Goal: Task Accomplishment & Management: Manage account settings

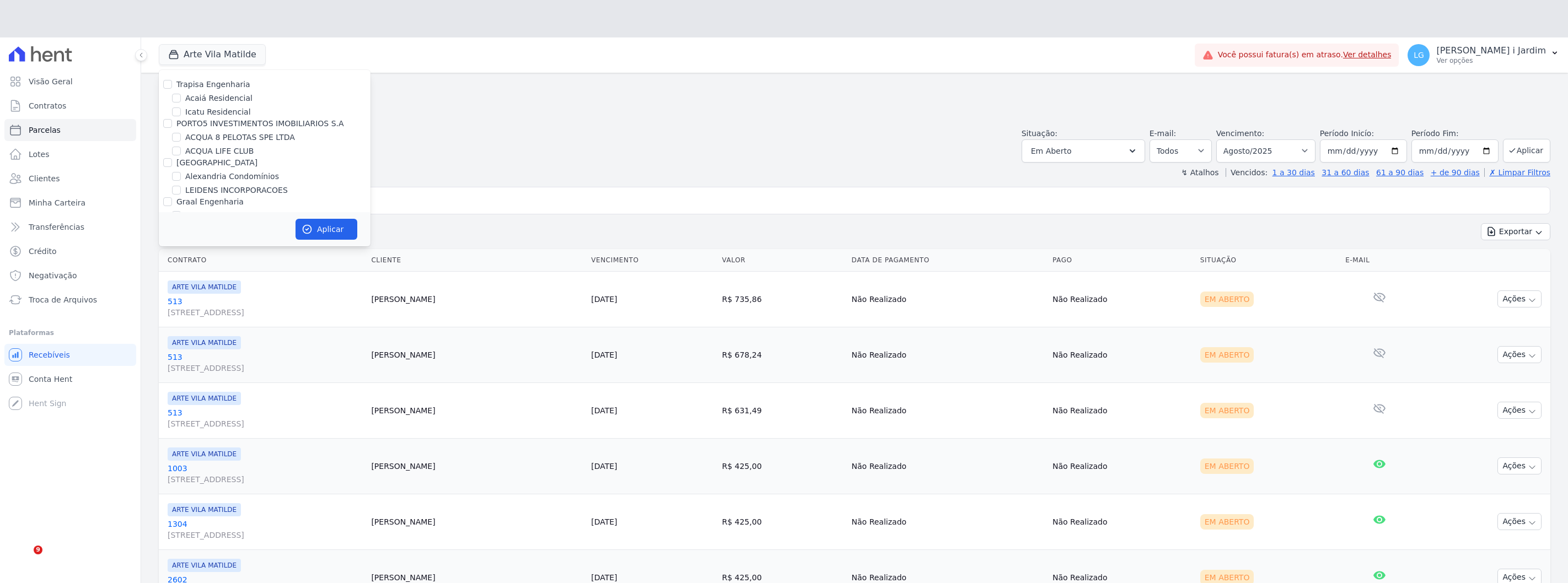
select select
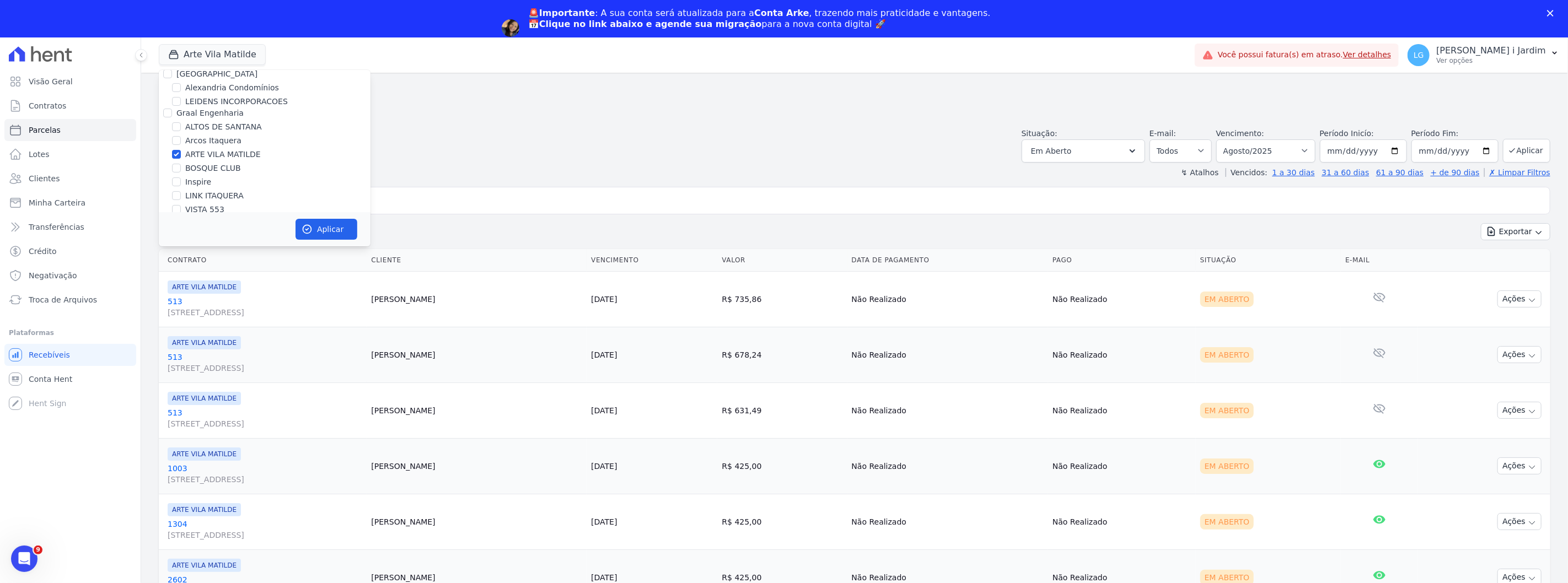
scroll to position [122, 0]
click at [218, 119] on label "ARTE VILA MATILDE" at bounding box center [223, 121] width 76 height 12
click at [181, 119] on input "ARTE VILA MATILDE" at bounding box center [177, 121] width 9 height 9
checkbox input "false"
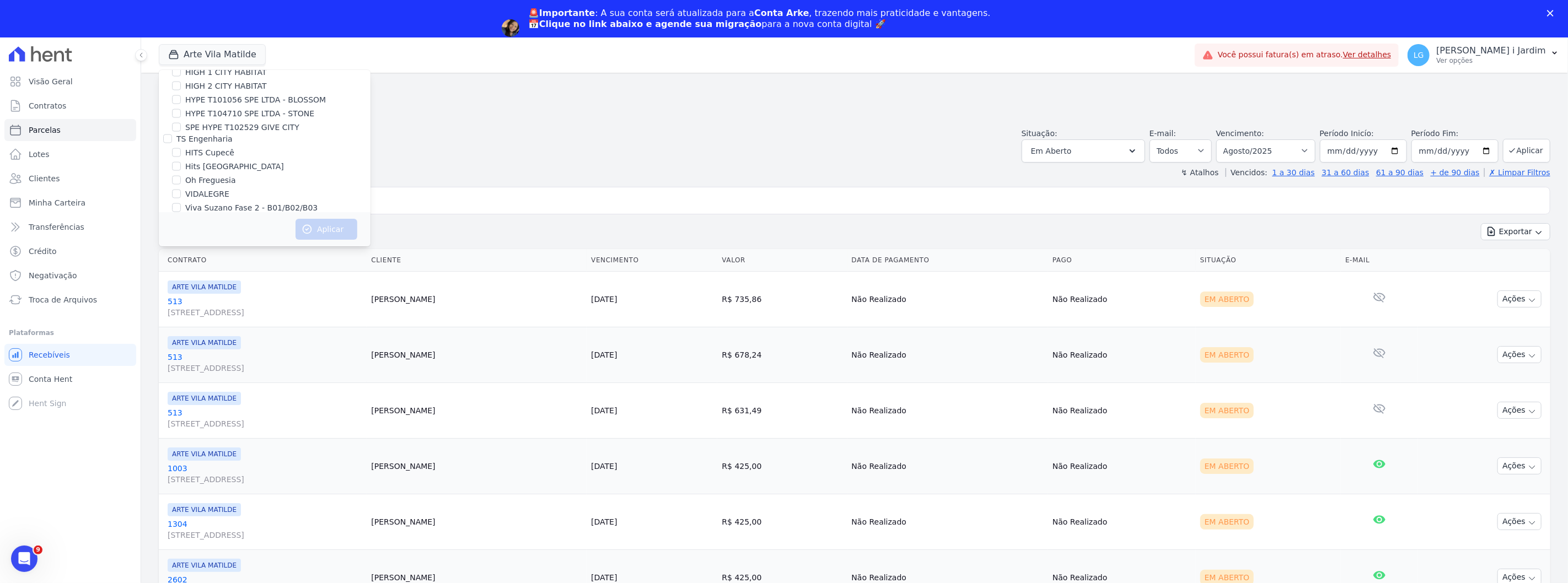
click at [219, 188] on label "VIDALEGRE" at bounding box center [207, 194] width 44 height 12
click at [181, 190] on input "VIDALEGRE" at bounding box center [177, 194] width 9 height 9
checkbox input "true"
click at [307, 224] on icon "button" at bounding box center [307, 229] width 11 height 11
select select
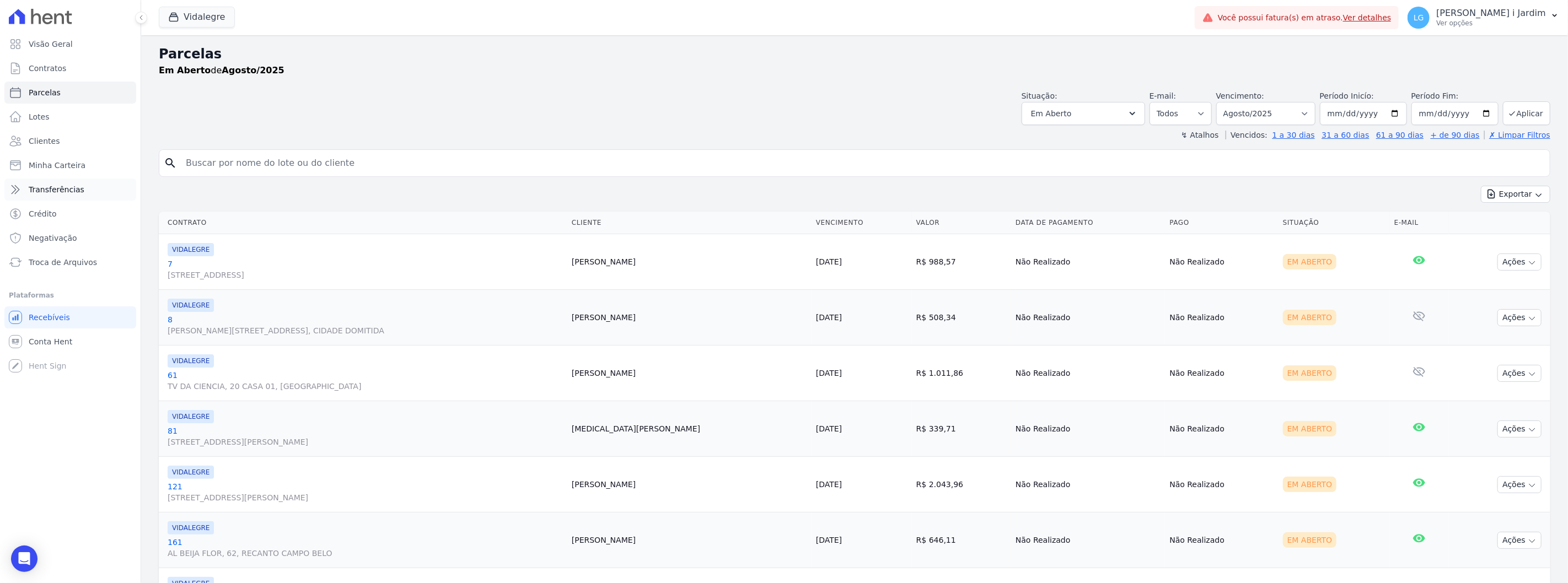
click at [90, 193] on link "Transferências" at bounding box center [70, 189] width 132 height 22
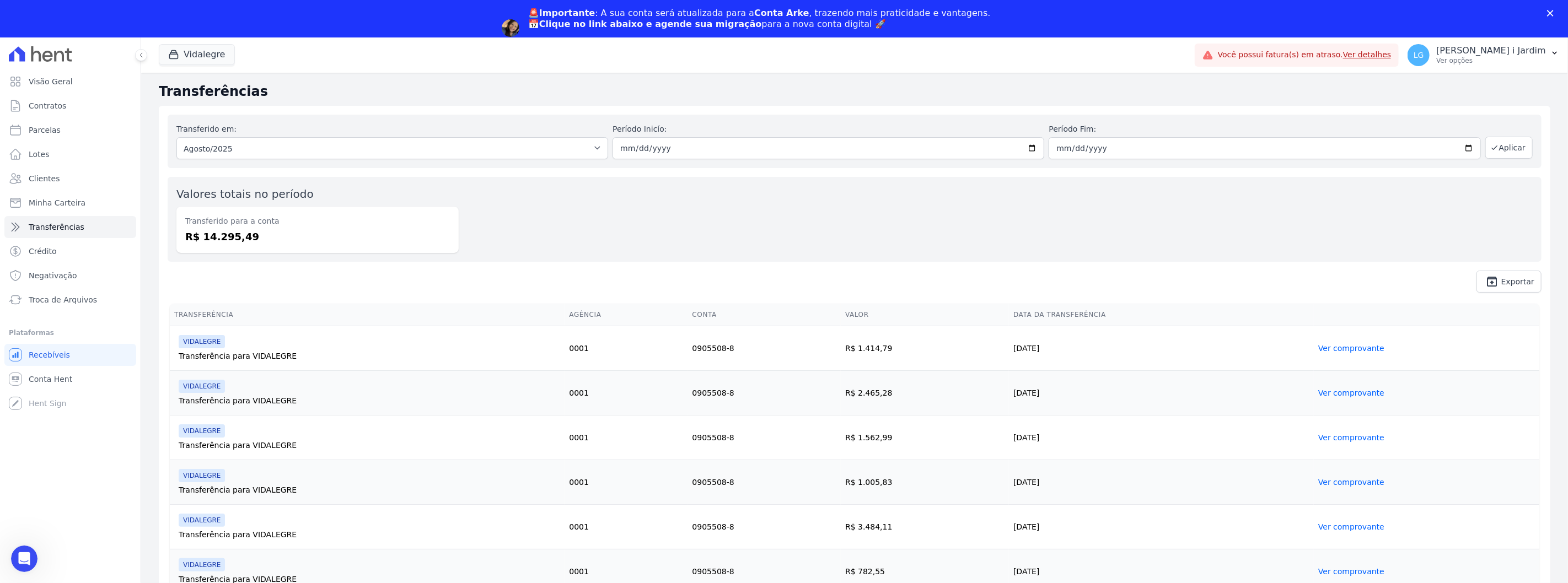
click at [235, 235] on dd "R$ 14.295,49" at bounding box center [318, 237] width 265 height 15
copy dd "14.295,49"
